Goal: Task Accomplishment & Management: Complete application form

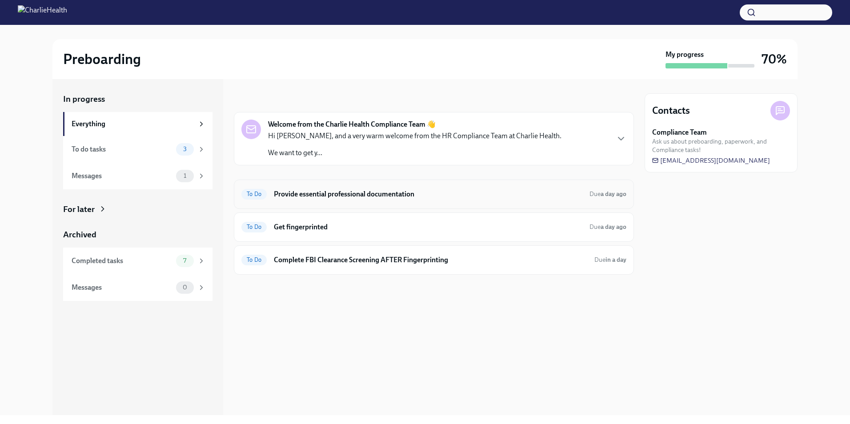
click at [321, 192] on h6 "Provide essential professional documentation" at bounding box center [428, 194] width 309 height 10
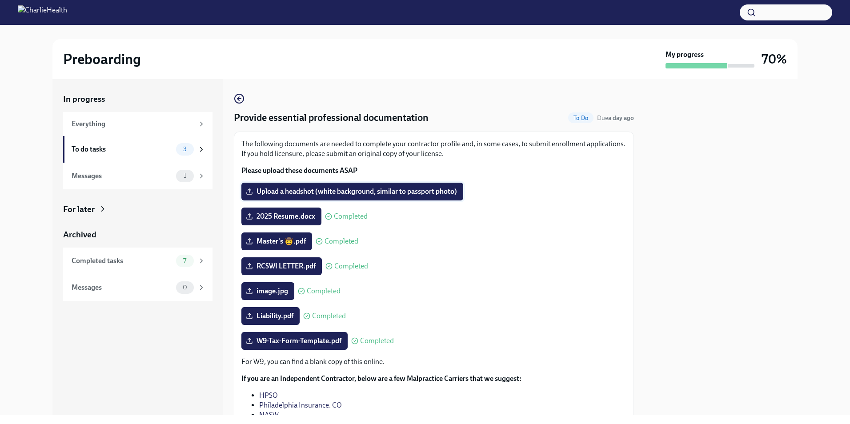
click at [355, 187] on label "Upload a headshot (white background, similar to passport photo)" at bounding box center [352, 192] width 222 height 18
click at [0, 0] on input "Upload a headshot (white background, similar to passport photo)" at bounding box center [0, 0] width 0 height 0
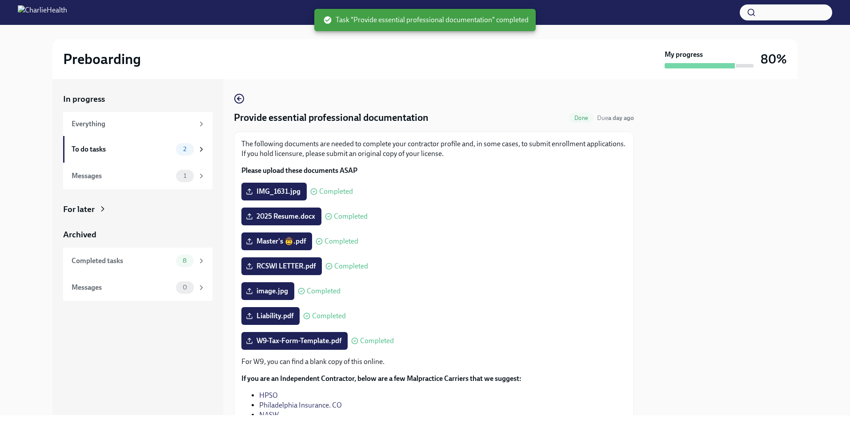
click at [395, 41] on div "Preboarding My progress 80%" at bounding box center [424, 59] width 745 height 40
click at [138, 168] on div "Messages 1" at bounding box center [137, 176] width 149 height 27
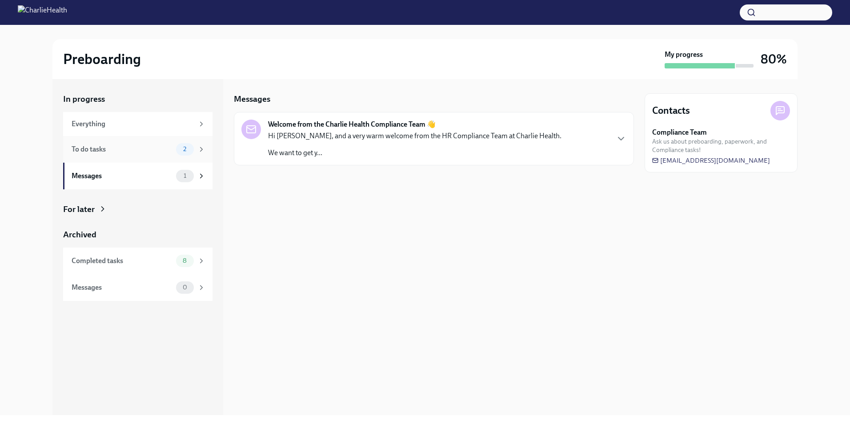
click at [137, 158] on div "To do tasks 2" at bounding box center [137, 149] width 149 height 27
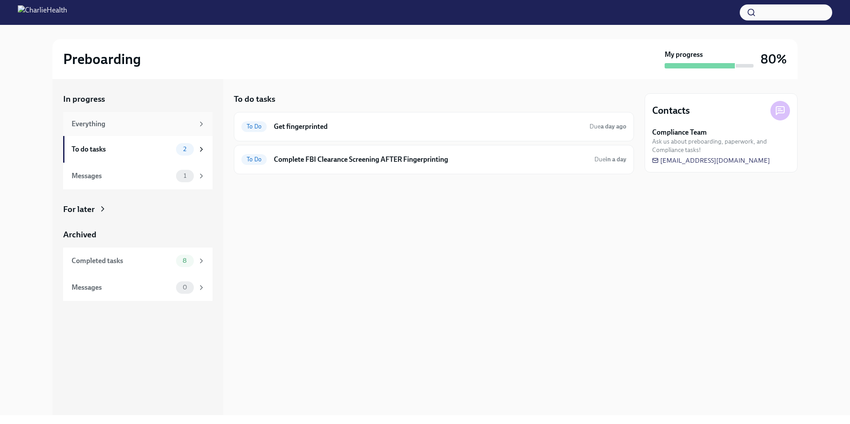
click at [134, 132] on div "Everything" at bounding box center [137, 124] width 149 height 24
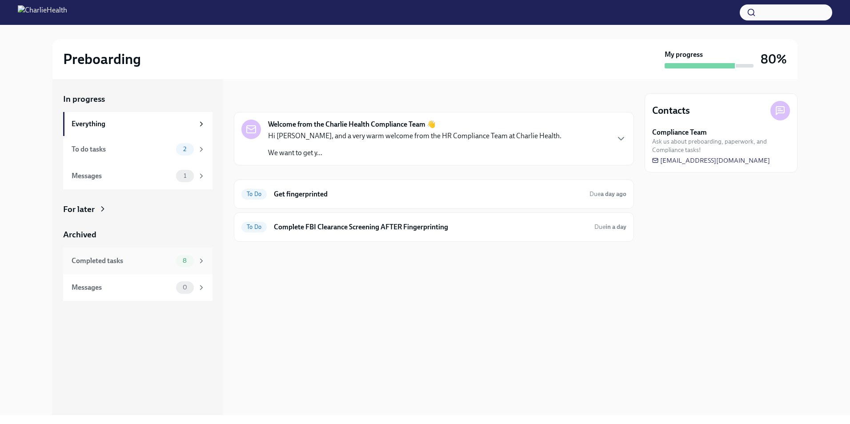
click at [150, 250] on div "Completed tasks 8" at bounding box center [137, 261] width 149 height 27
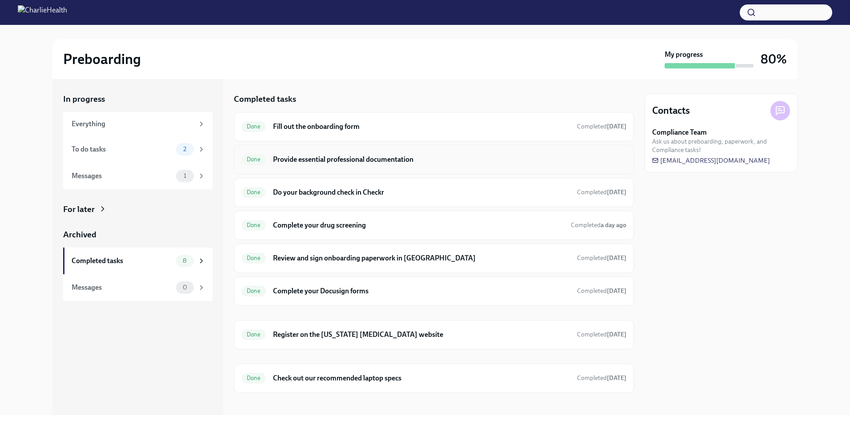
click at [322, 156] on h6 "Provide essential professional documentation" at bounding box center [449, 160] width 353 height 10
